Goal: Task Accomplishment & Management: Use online tool/utility

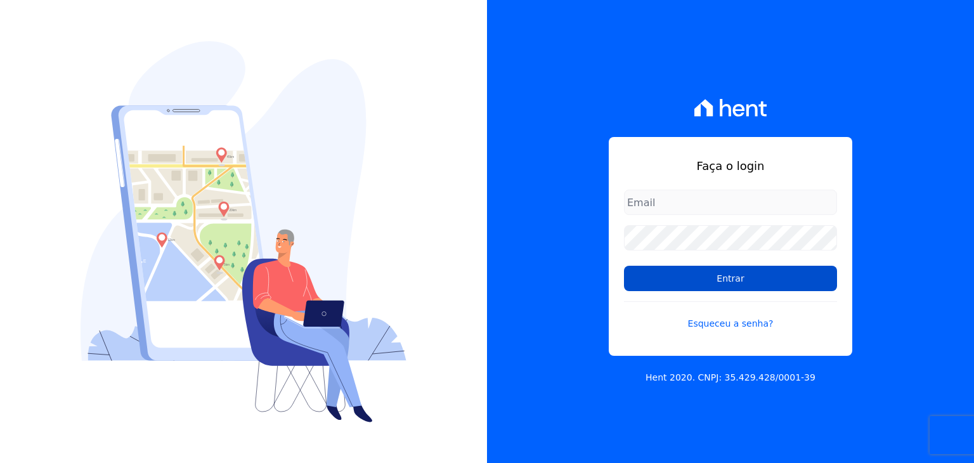
type input "[EMAIL_ADDRESS][DOMAIN_NAME]"
click at [703, 283] on input "Entrar" at bounding box center [730, 278] width 213 height 25
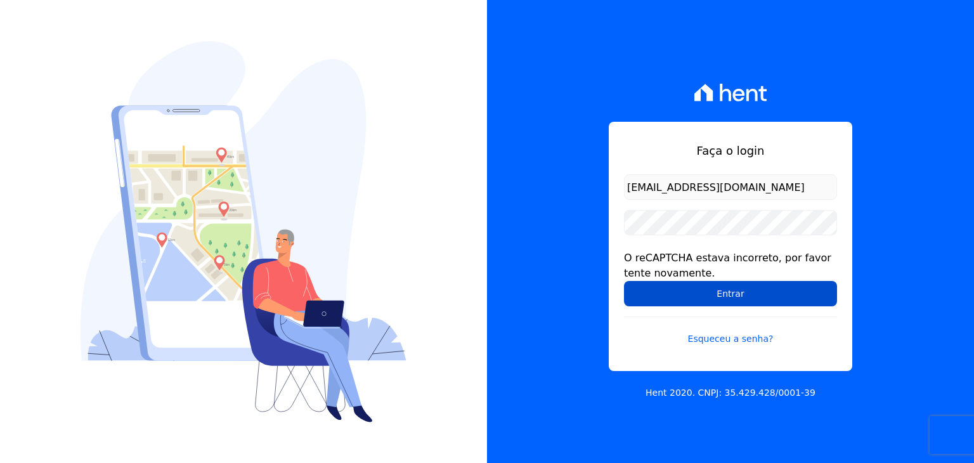
click at [679, 290] on input "Entrar" at bounding box center [730, 293] width 213 height 25
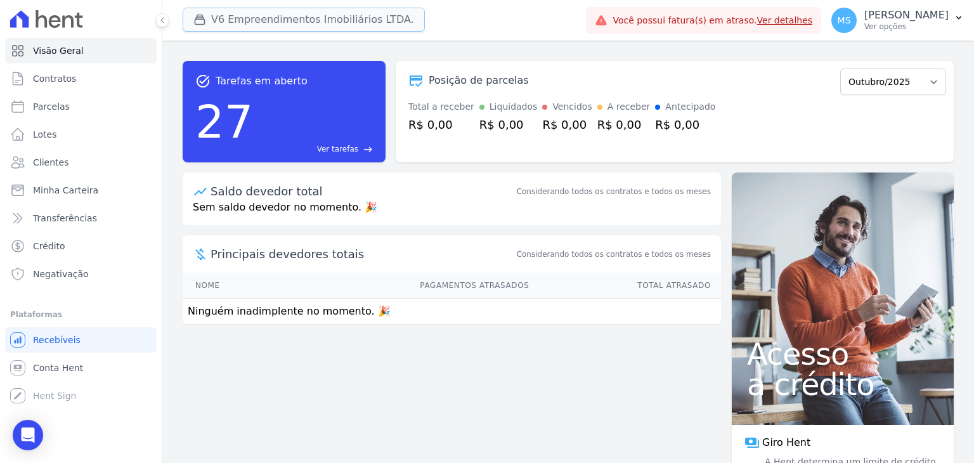
click at [250, 23] on button "V6 Empreendimentos Imobiliários LTDA." at bounding box center [304, 20] width 242 height 24
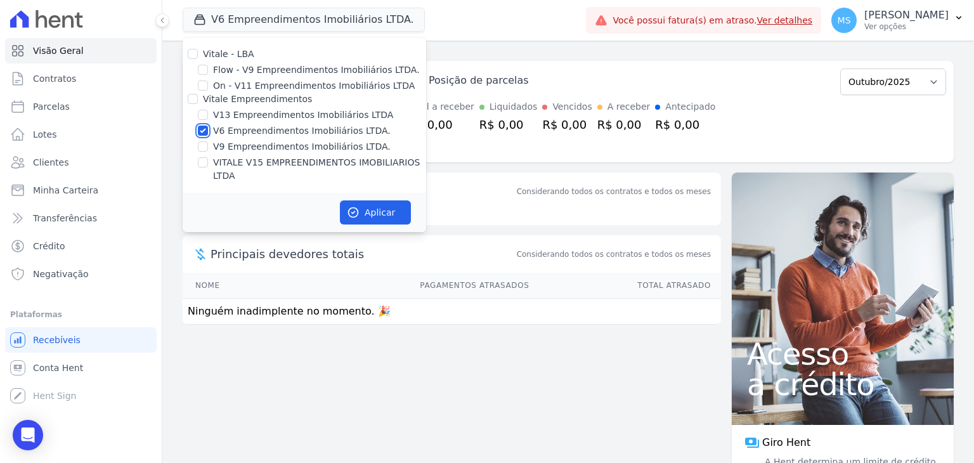
click at [203, 131] on input "V6 Empreendimentos Imobiliários LTDA." at bounding box center [203, 131] width 10 height 10
checkbox input "false"
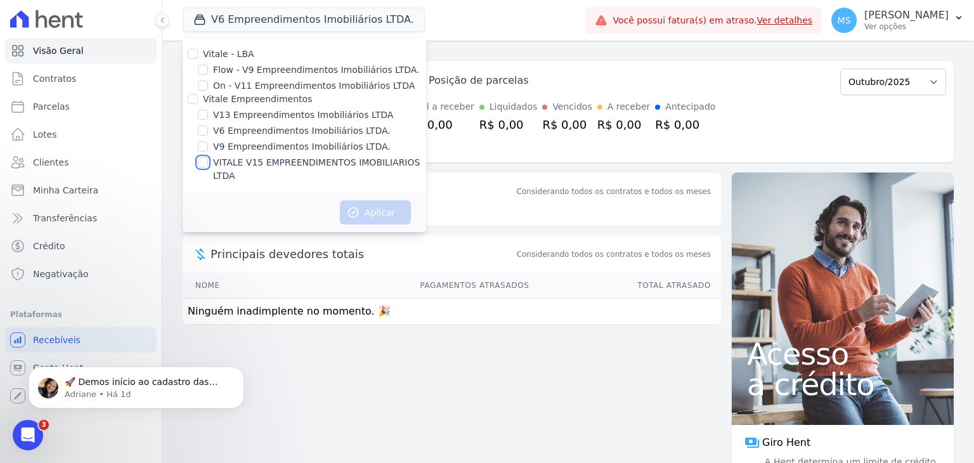
click at [204, 163] on input "VITALE V15 EMPREENDIMENTOS IMOBILIARIOS LTDA" at bounding box center [203, 162] width 10 height 10
checkbox input "true"
click at [372, 200] on button "Aplicar" at bounding box center [375, 212] width 71 height 24
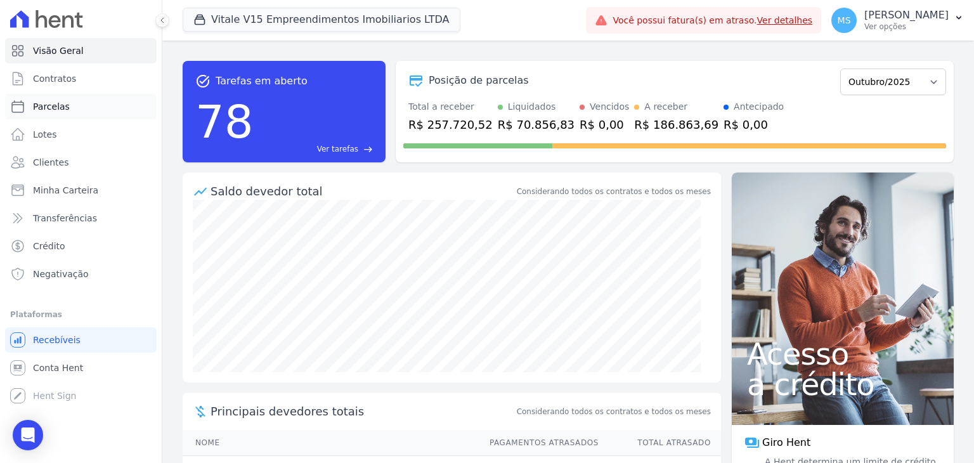
click at [64, 110] on span "Parcelas" at bounding box center [51, 106] width 37 height 13
select select
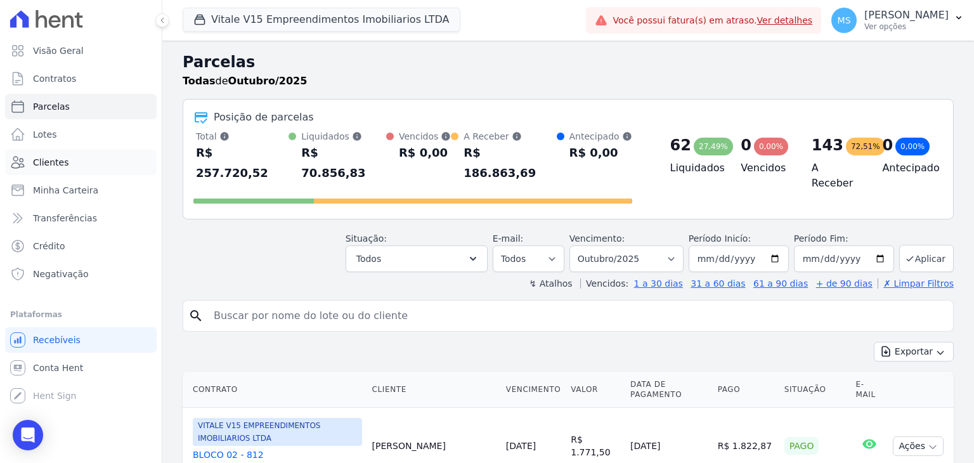
click at [56, 168] on span "Clientes" at bounding box center [51, 162] width 36 height 13
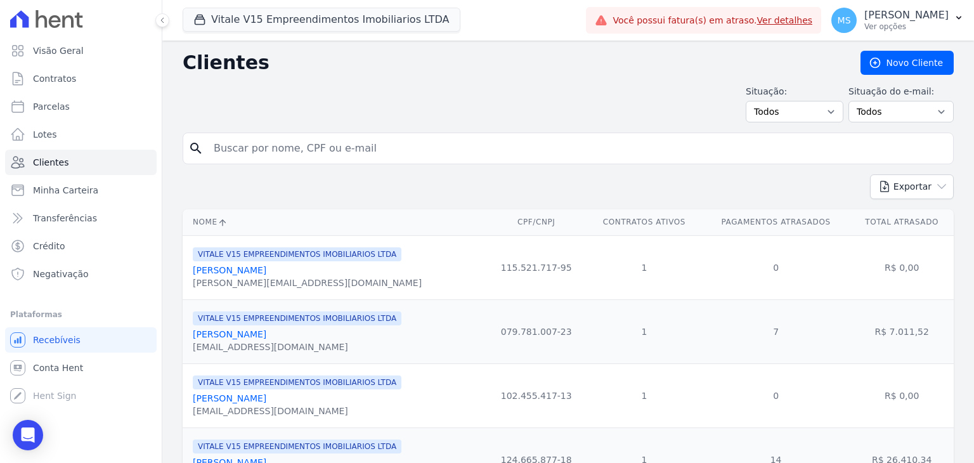
click at [261, 146] on input "search" at bounding box center [577, 148] width 742 height 25
type input "aline da silva"
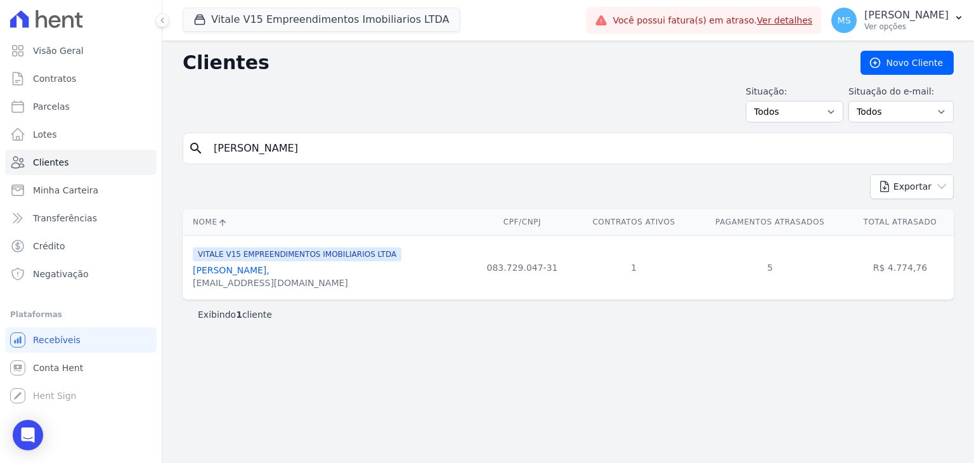
click at [254, 268] on link "Aline Da Silva Nogueira," at bounding box center [231, 270] width 77 height 10
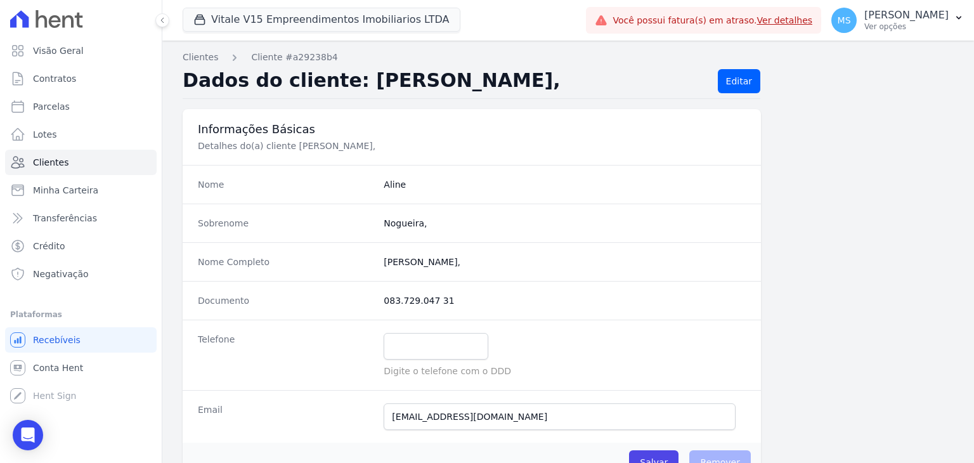
scroll to position [127, 0]
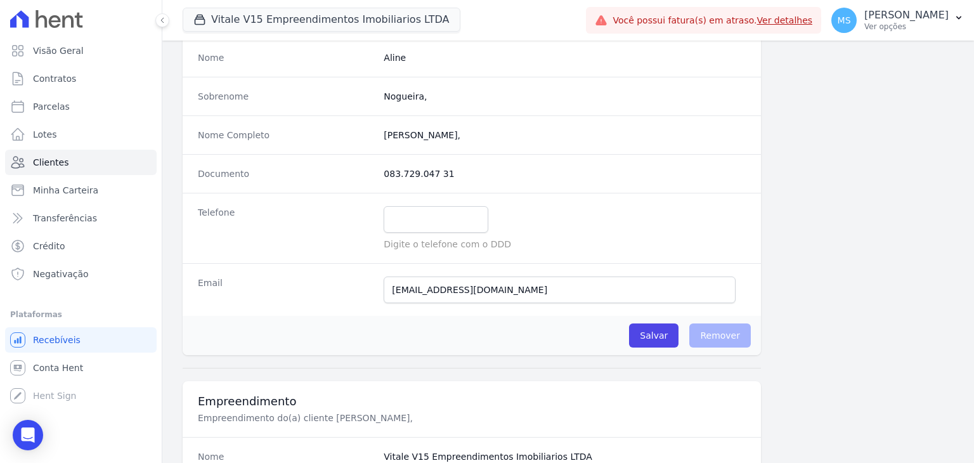
drag, startPoint x: 298, startPoint y: 305, endPoint x: 280, endPoint y: 312, distance: 19.7
click at [282, 311] on div "Email dasilvanogueiraaline@gmail.com Email confirmado." at bounding box center [472, 289] width 578 height 53
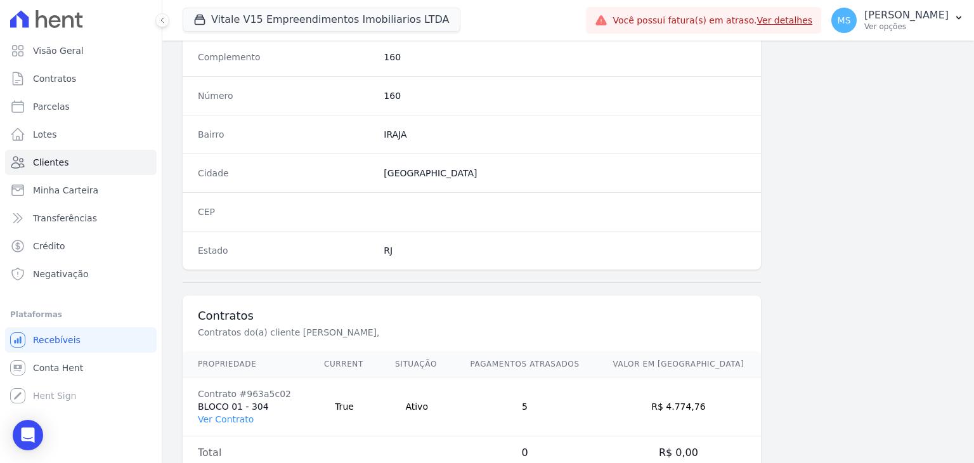
scroll to position [720, 0]
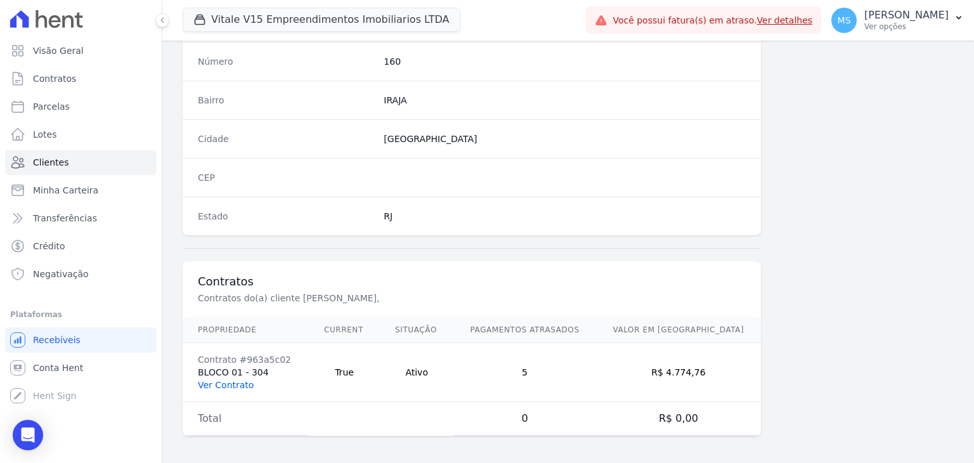
click at [220, 380] on link "Ver Contrato" at bounding box center [226, 385] width 56 height 10
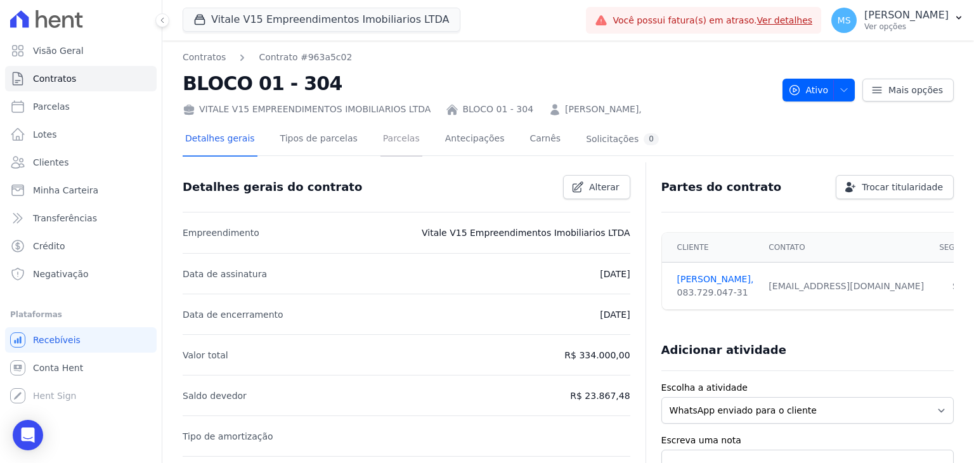
click at [380, 141] on link "Parcelas" at bounding box center [401, 140] width 42 height 34
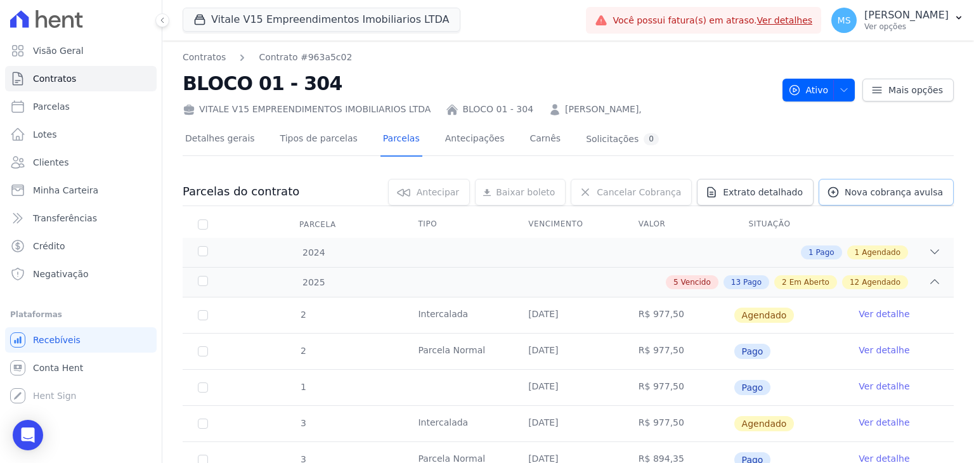
click at [867, 196] on span "Nova cobrança avulsa" at bounding box center [894, 192] width 98 height 13
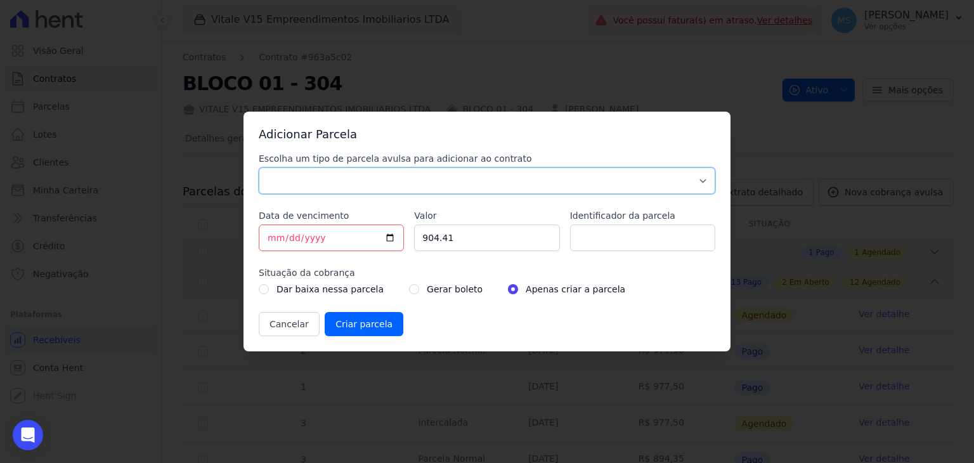
click at [327, 183] on select "Parcela Normal Sinal Caução Intercalada Chaves Pré Chaves Pós Chaves Taxas Quit…" at bounding box center [487, 180] width 457 height 27
click at [259, 167] on select "Parcela Normal Sinal Caução Intercalada Chaves Pré Chaves Pós Chaves Taxas Quit…" at bounding box center [487, 180] width 457 height 27
click at [313, 171] on select "Parcela Normal Sinal Caução Intercalada Chaves Pré Chaves Pós Chaves Taxas Quit…" at bounding box center [487, 180] width 457 height 27
click at [294, 190] on select "Parcela Normal Sinal Caução Intercalada Chaves Pré Chaves Pós Chaves Taxas Quit…" at bounding box center [487, 180] width 457 height 27
click at [313, 181] on select "Parcela Normal Sinal Caução Intercalada Chaves Pré Chaves Pós Chaves Taxas Quit…" at bounding box center [487, 180] width 457 height 27
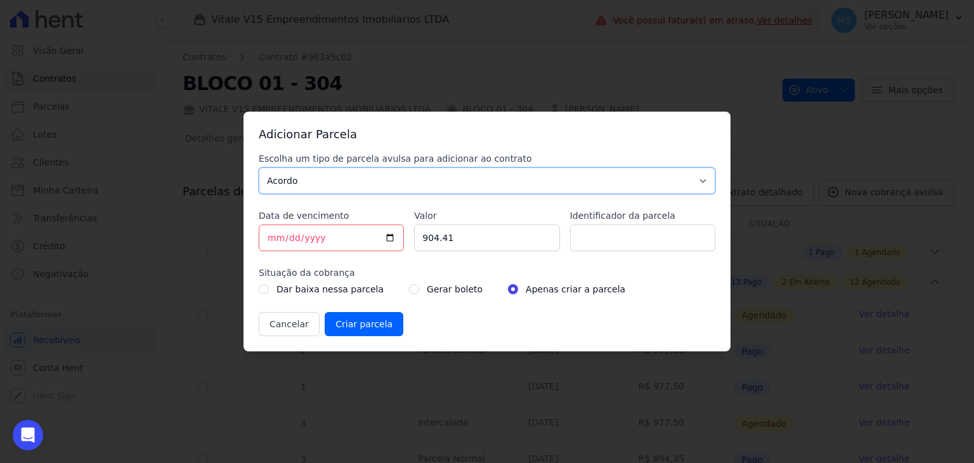
click at [313, 176] on select "Parcela Normal Sinal Caução Intercalada Chaves Pré Chaves Pós Chaves Taxas Quit…" at bounding box center [487, 180] width 457 height 27
select select "others"
click at [259, 167] on select "Parcela Normal Sinal Caução Intercalada Chaves Pré Chaves Pós Chaves Taxas Quit…" at bounding box center [487, 180] width 457 height 27
drag, startPoint x: 470, startPoint y: 233, endPoint x: 329, endPoint y: 239, distance: 140.9
click at [329, 239] on div "Escolha um tipo de parcela avulsa para adicionar ao contrato Parcela Normal Sin…" at bounding box center [487, 244] width 457 height 184
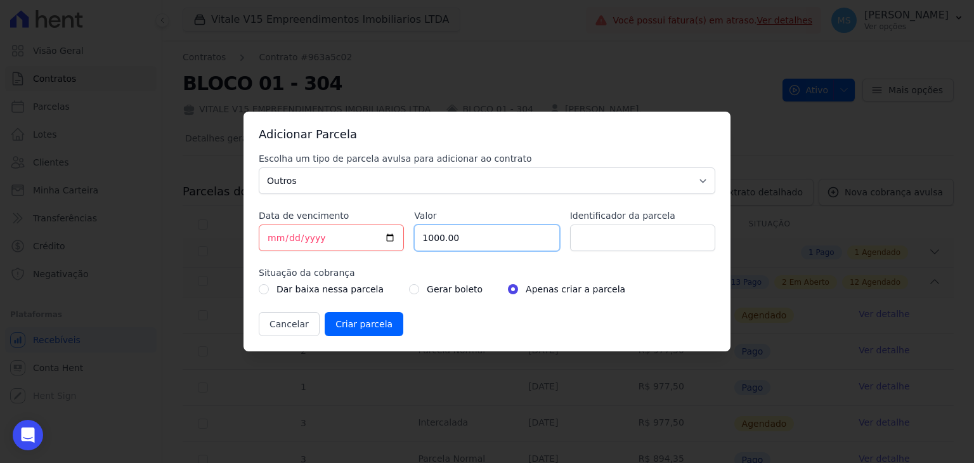
type input "1000.00"
type input "BOLETO AVULSO - ACORDO"
click at [409, 289] on input "radio" at bounding box center [414, 289] width 10 height 10
radio input "true"
click at [360, 332] on input "Criar parcela" at bounding box center [364, 324] width 79 height 24
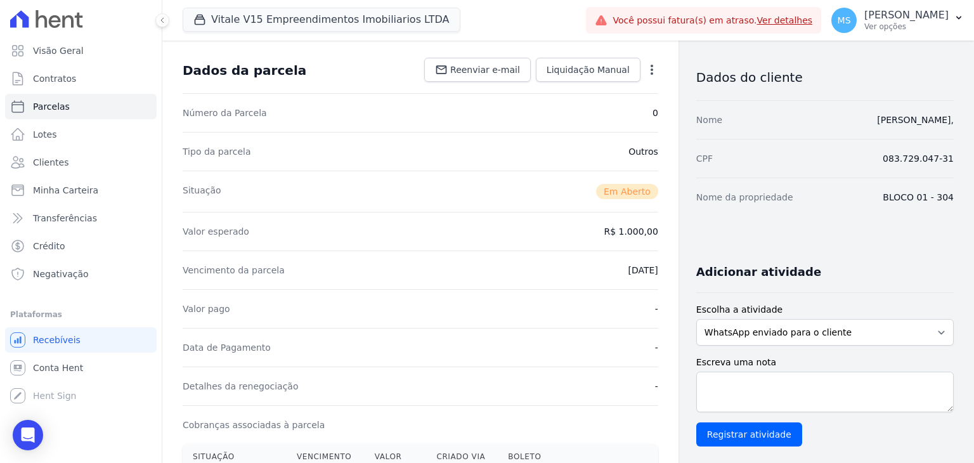
scroll to position [190, 0]
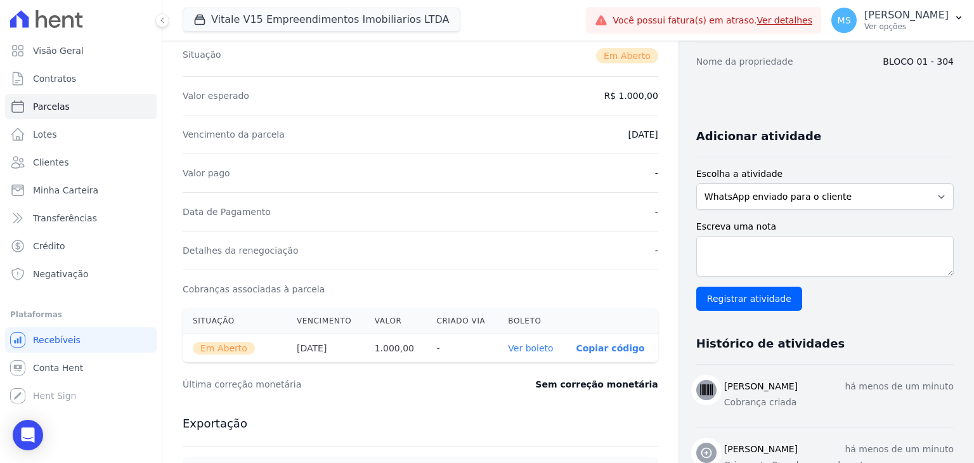
click at [517, 349] on link "Ver boleto" at bounding box center [530, 348] width 45 height 10
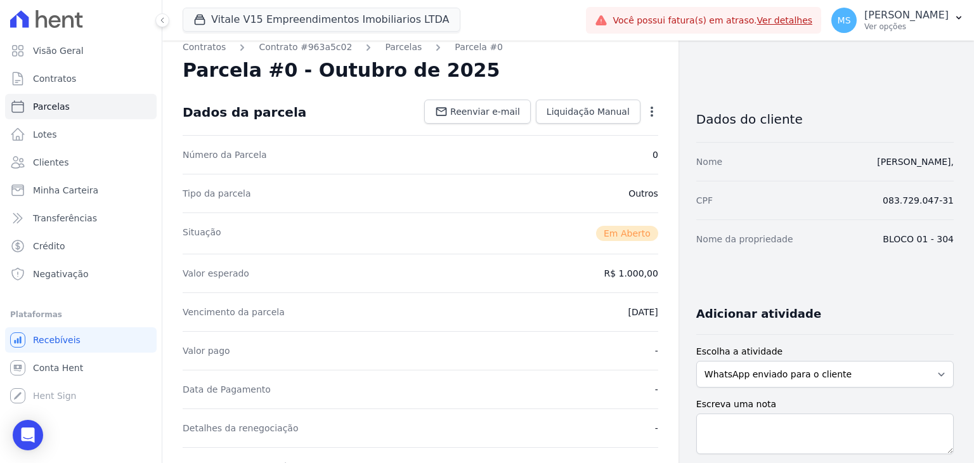
scroll to position [0, 0]
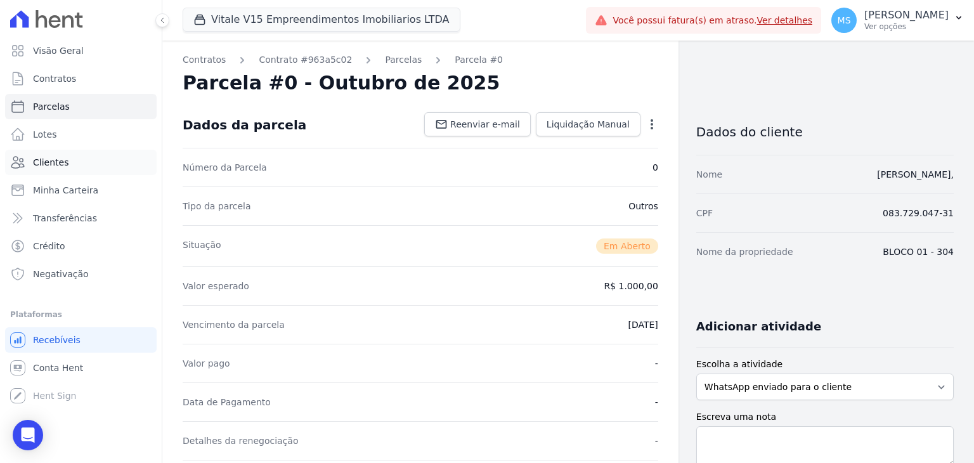
click at [59, 160] on span "Clientes" at bounding box center [51, 162] width 36 height 13
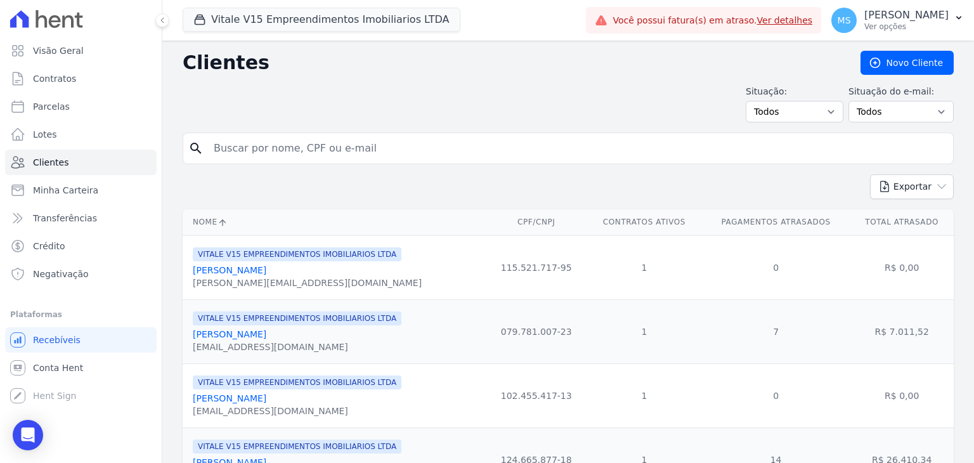
click at [287, 155] on input "search" at bounding box center [577, 148] width 742 height 25
type input "beatriz de farias"
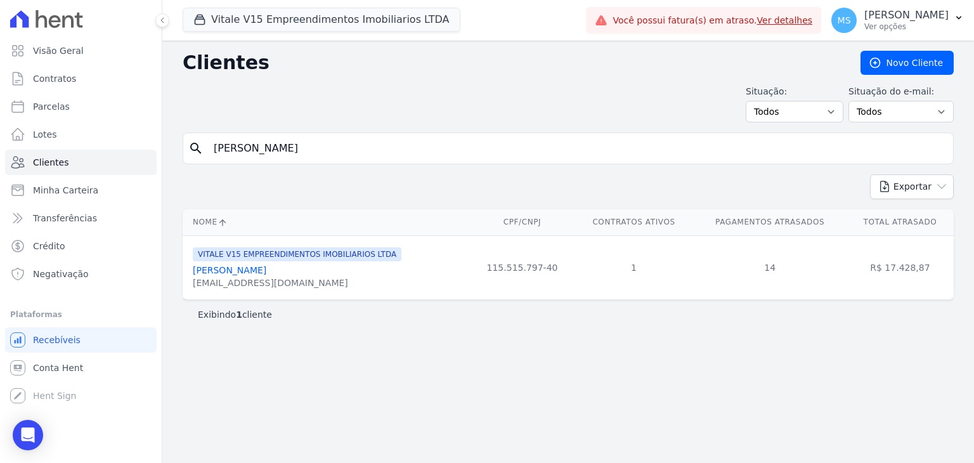
click at [238, 270] on link "Beatriz De Farias Lima" at bounding box center [230, 270] width 74 height 10
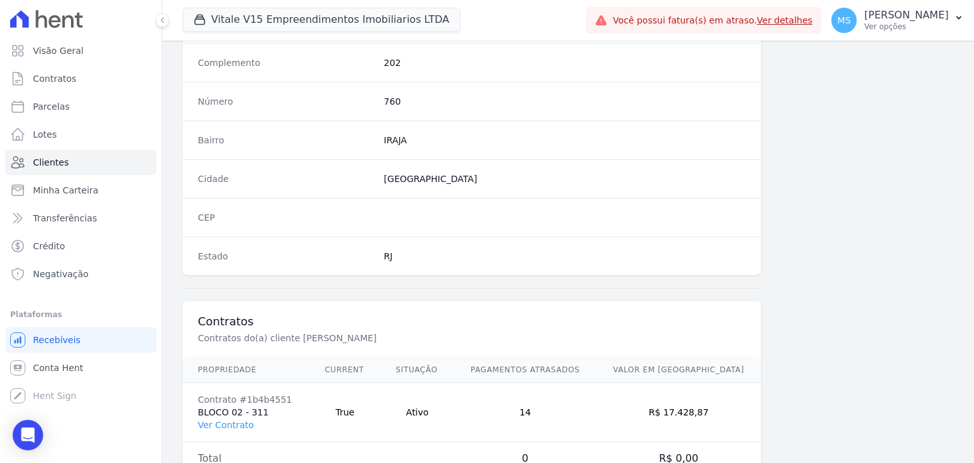
scroll to position [720, 0]
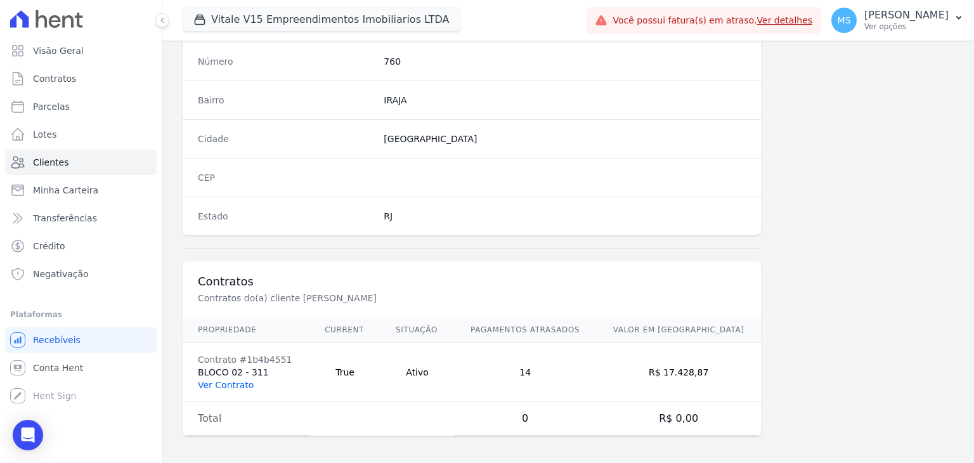
click at [222, 381] on link "Ver Contrato" at bounding box center [226, 385] width 56 height 10
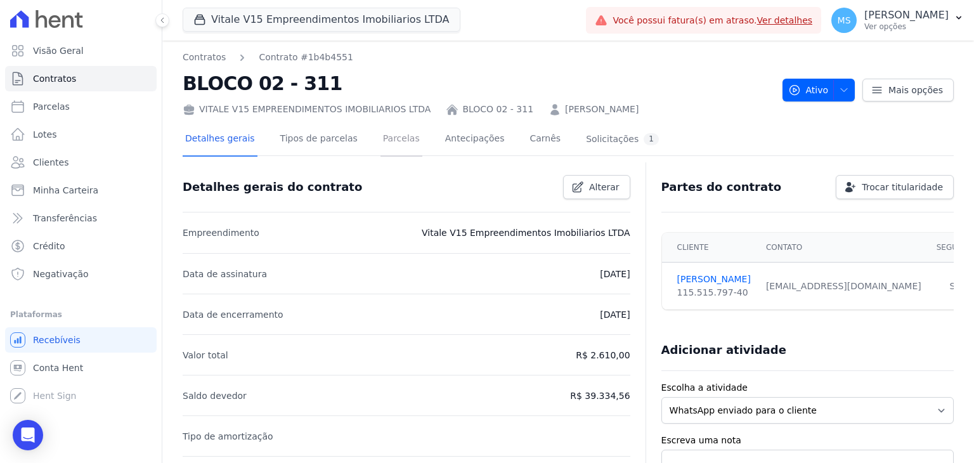
click at [388, 140] on link "Parcelas" at bounding box center [401, 140] width 42 height 34
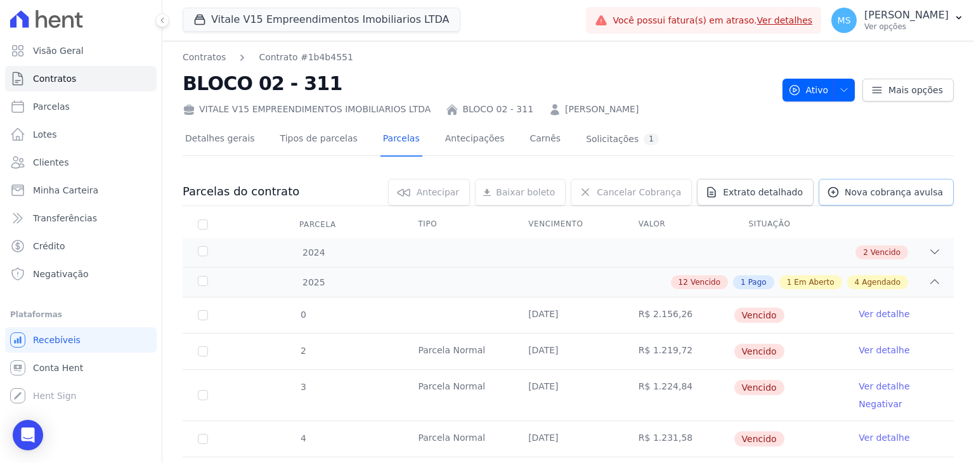
click at [855, 199] on link "Nova cobrança avulsa" at bounding box center [886, 192] width 135 height 27
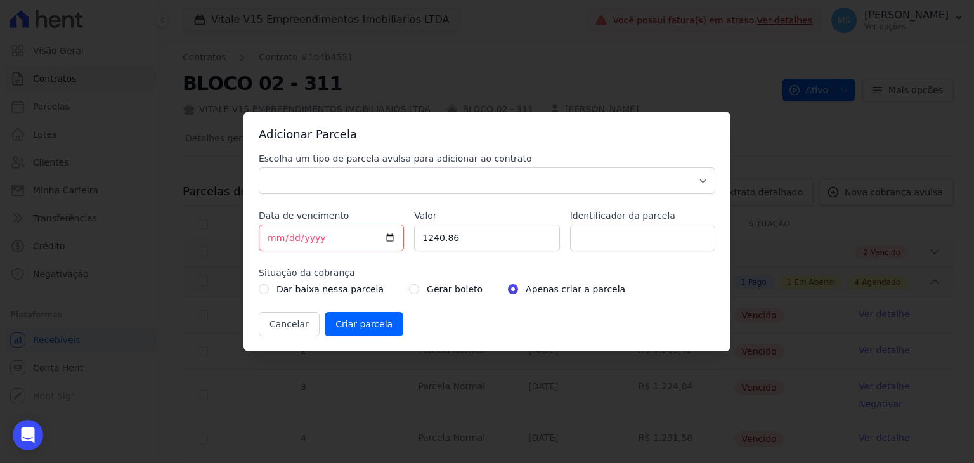
drag, startPoint x: 354, startPoint y: 198, endPoint x: 343, endPoint y: 191, distance: 12.8
click at [353, 197] on div "Escolha um tipo de parcela avulsa para adicionar ao contrato Parcela Normal Sin…" at bounding box center [487, 244] width 457 height 184
click at [342, 190] on select "Parcela Normal Sinal Caução Intercalada Chaves Pré Chaves Pós Chaves Taxas Quit…" at bounding box center [487, 180] width 457 height 27
select select "others"
click at [259, 167] on select "Parcela Normal Sinal Caução Intercalada Chaves Pré Chaves Pós Chaves Taxas Quit…" at bounding box center [487, 180] width 457 height 27
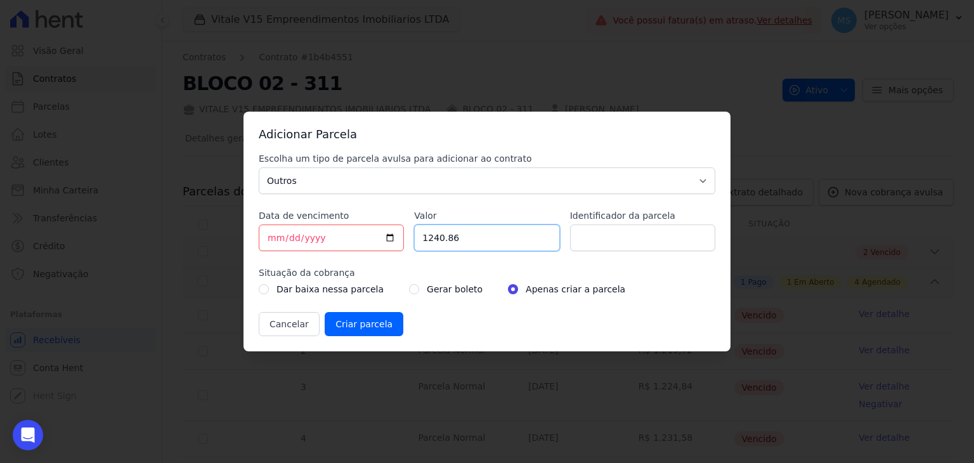
drag, startPoint x: 477, startPoint y: 226, endPoint x: 375, endPoint y: 232, distance: 102.2
click at [375, 232] on div "Escolha um tipo de parcela avulsa para adicionar ao contrato Parcela Normal Sin…" at bounding box center [487, 244] width 457 height 184
type input "1352.45"
type input "BOLETO AVULSO - ACORDO"
click at [409, 292] on input "radio" at bounding box center [414, 289] width 10 height 10
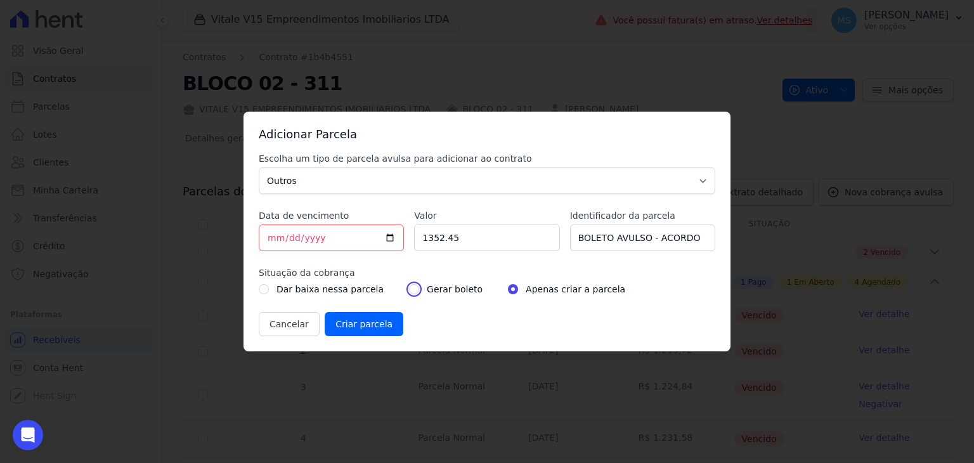
radio input "true"
click at [385, 318] on input "Criar parcela" at bounding box center [364, 324] width 79 height 24
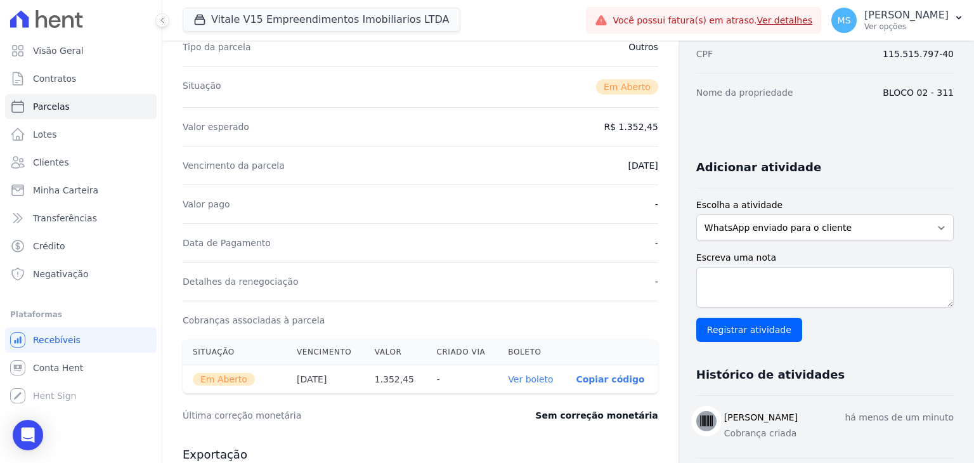
scroll to position [254, 0]
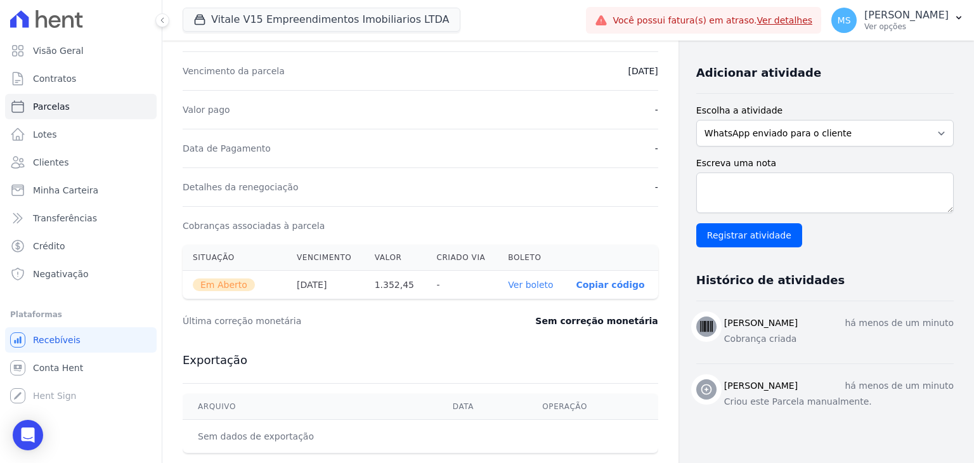
click at [535, 289] on th "Ver boleto" at bounding box center [532, 285] width 68 height 29
click at [535, 284] on link "Ver boleto" at bounding box center [530, 285] width 45 height 10
